Goal: Task Accomplishment & Management: Use online tool/utility

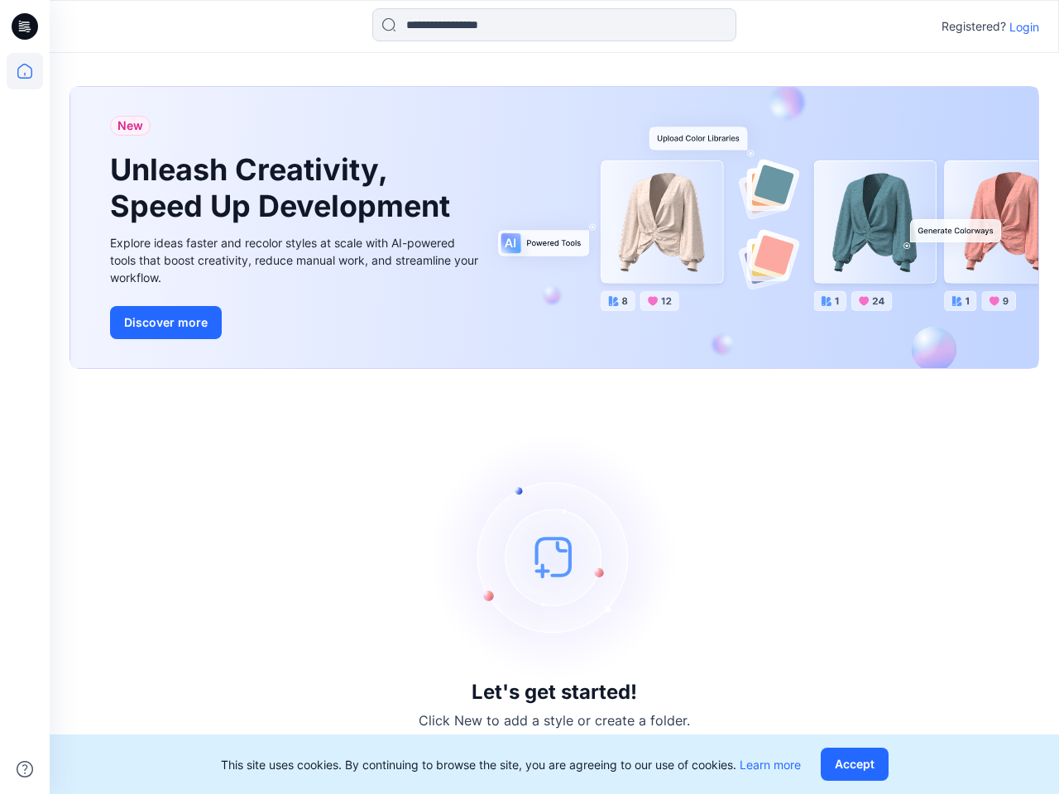
click at [529, 397] on div "Let's get started! Click New to add a style or create a folder." at bounding box center [553, 581] width 969 height 385
click at [26, 26] on icon at bounding box center [27, 26] width 7 height 1
click at [25, 71] on icon at bounding box center [25, 71] width 36 height 36
click at [25, 769] on icon at bounding box center [25, 769] width 17 height 17
click at [554, 25] on input at bounding box center [554, 24] width 364 height 33
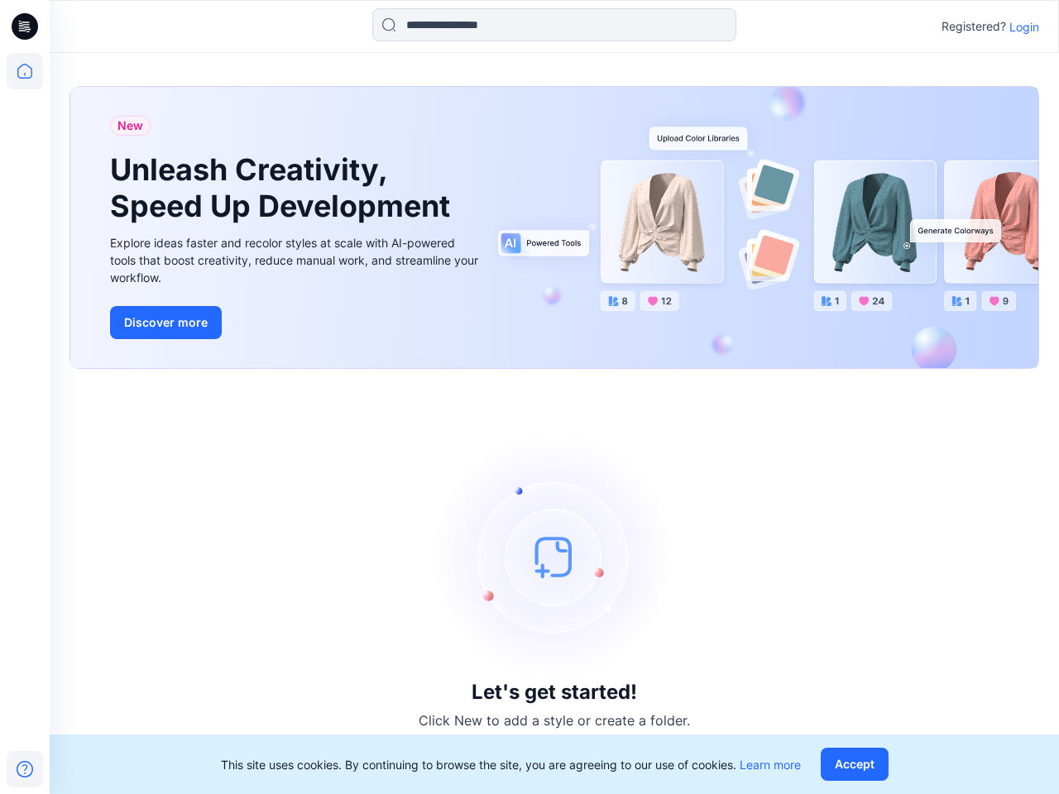
click at [1024, 26] on p "Login" at bounding box center [1024, 26] width 30 height 17
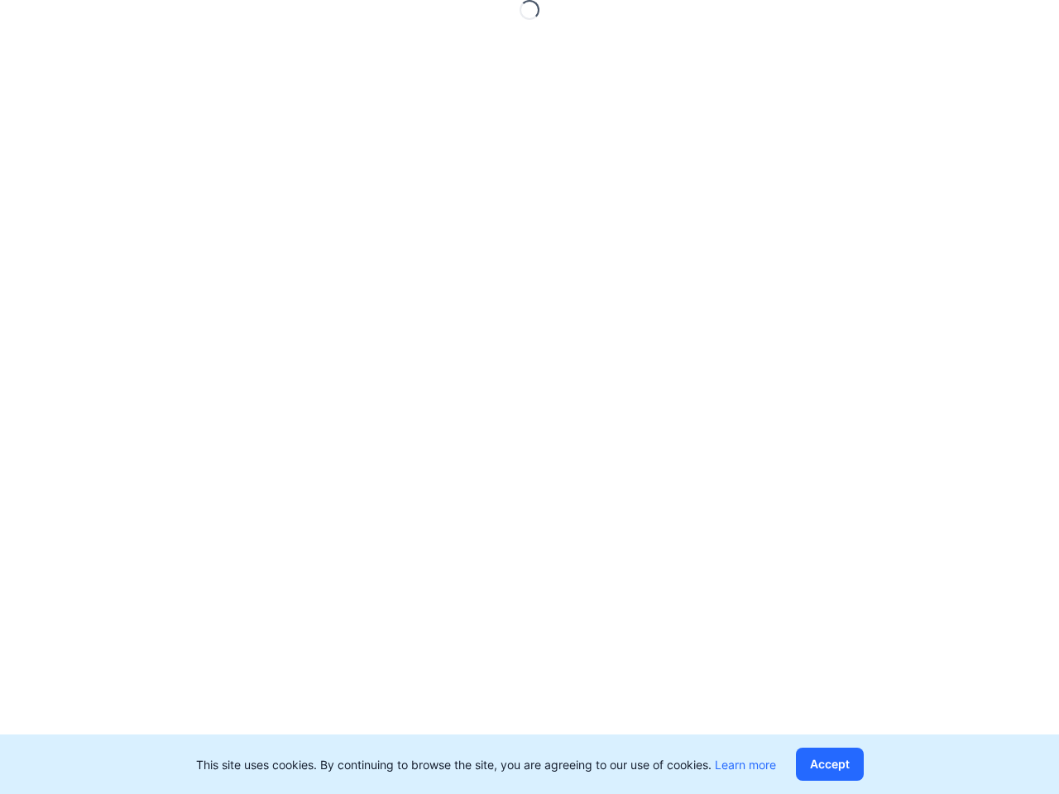
click at [858, 764] on button "Accept" at bounding box center [830, 764] width 68 height 33
